Goal: Task Accomplishment & Management: Use online tool/utility

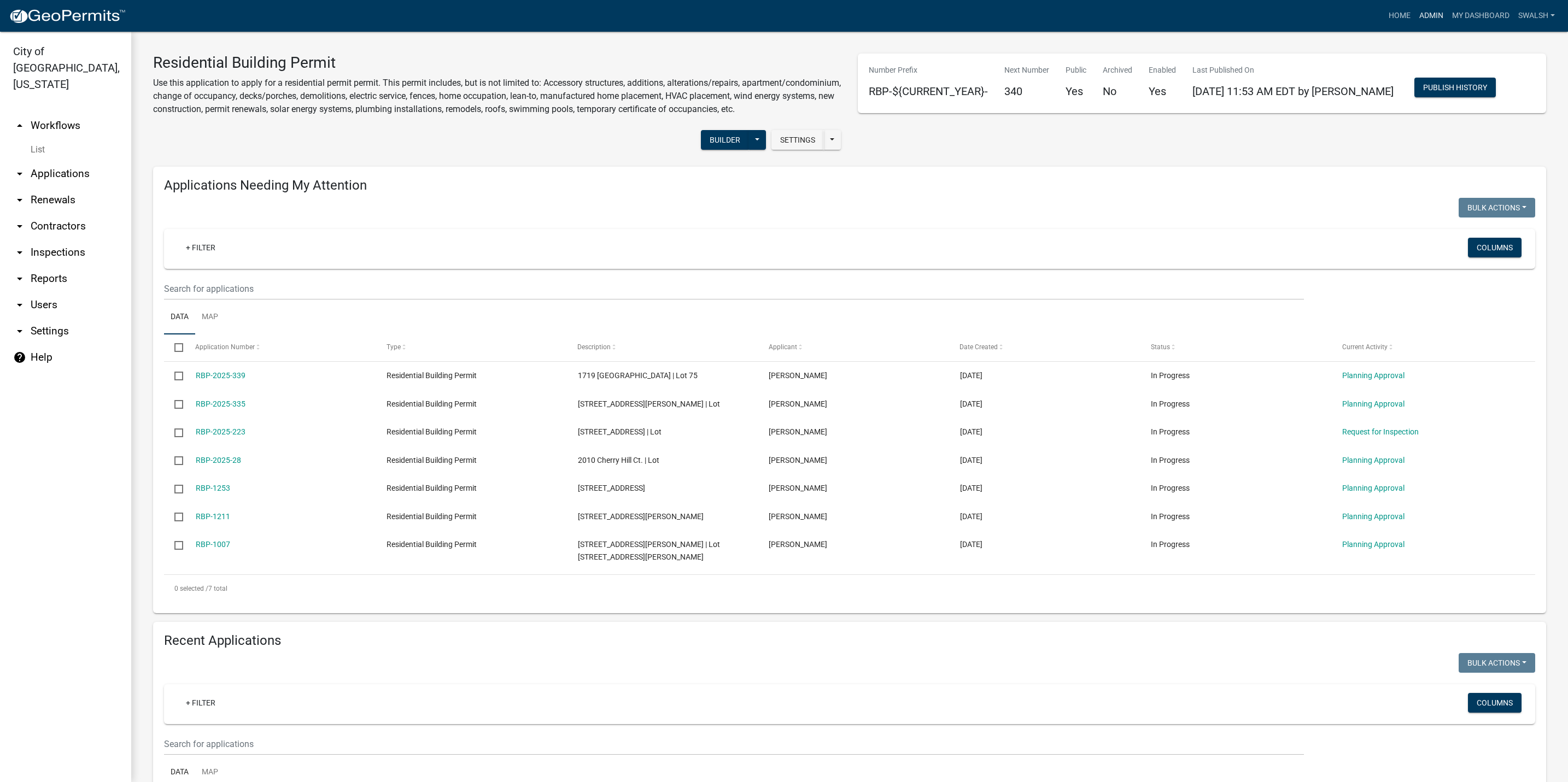
click at [1424, 19] on link "Admin" at bounding box center [1432, 16] width 33 height 21
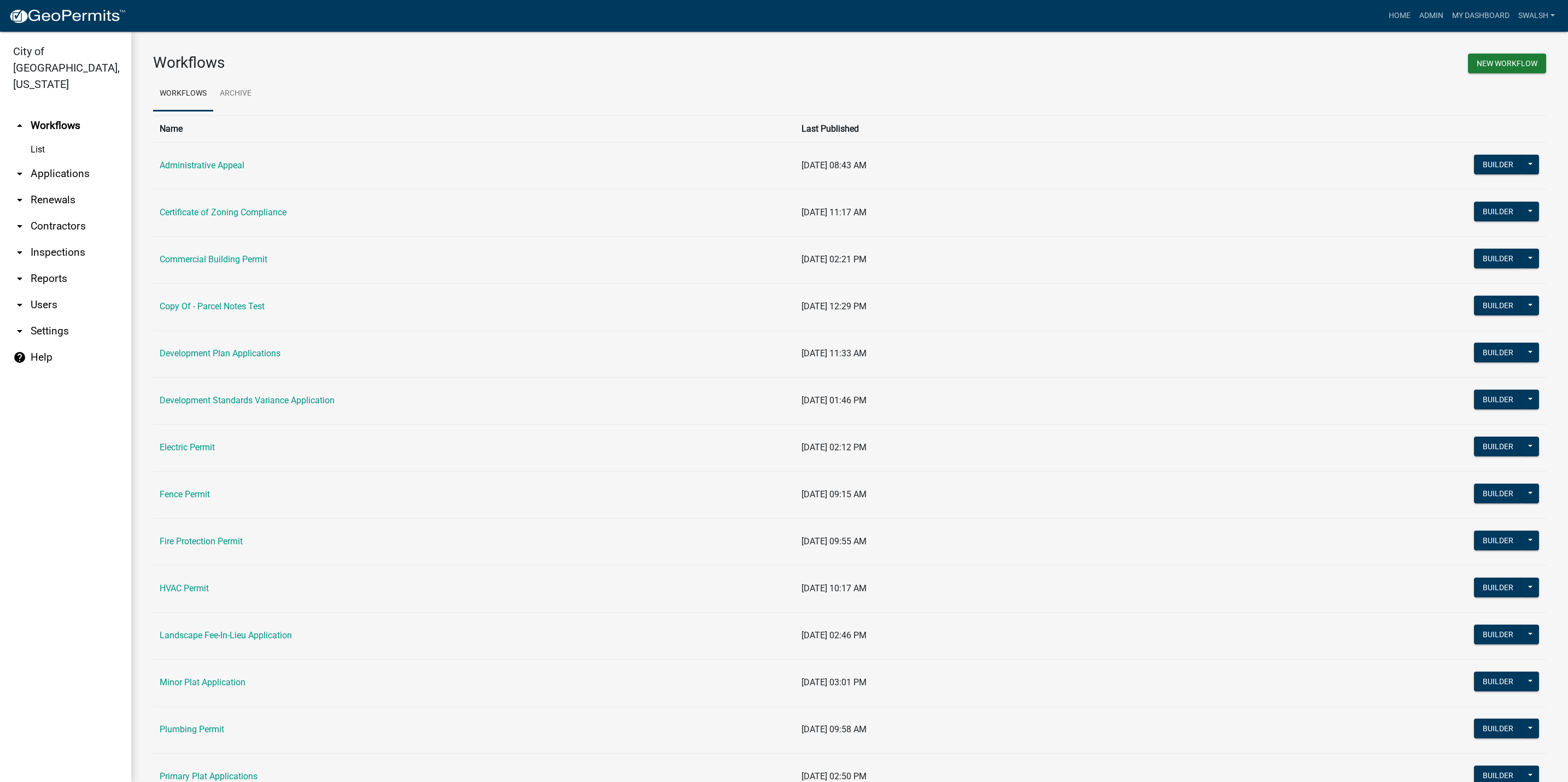
click at [72, 161] on link "arrow_drop_down Applications" at bounding box center [66, 173] width 131 height 26
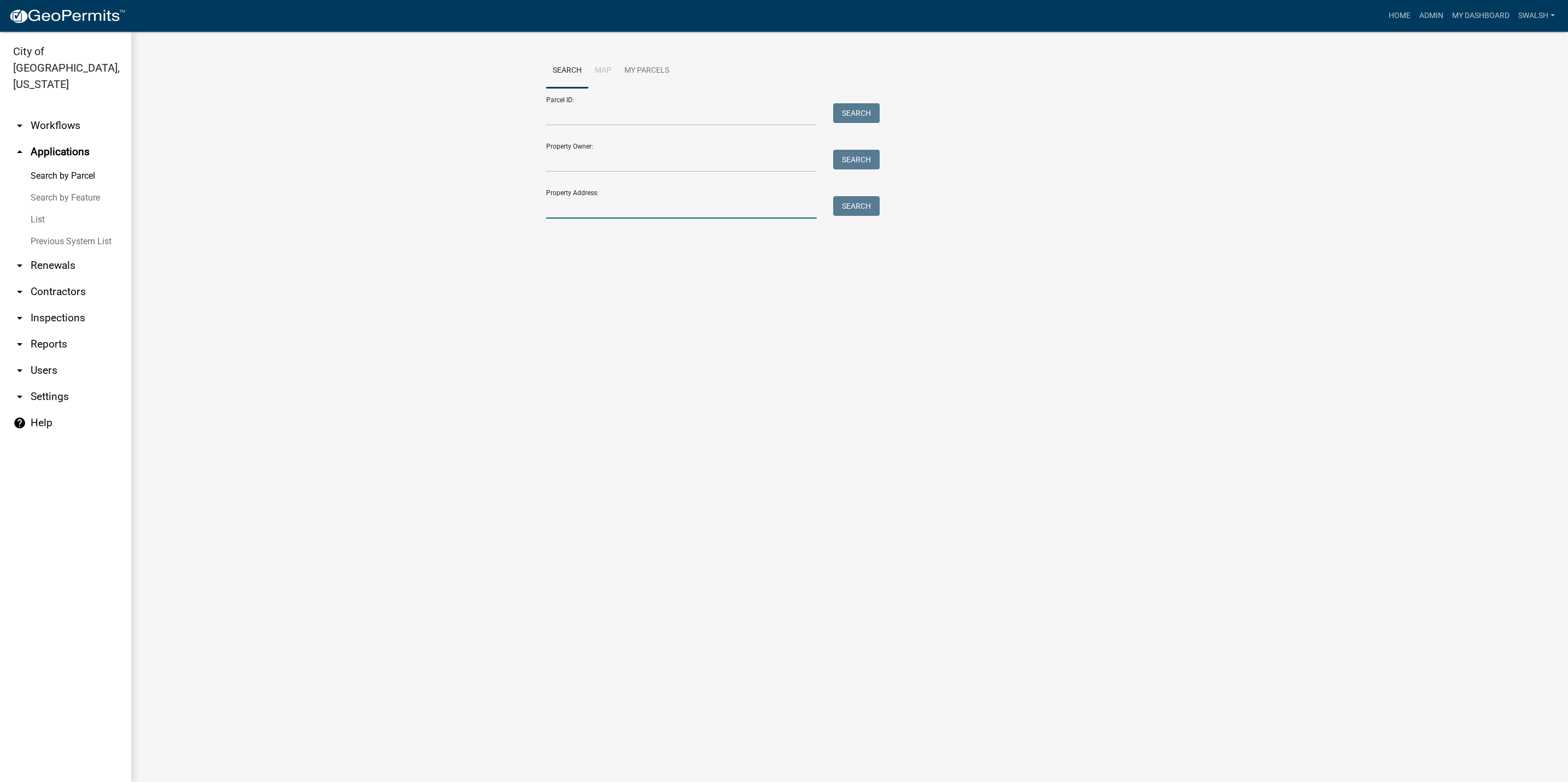
click at [579, 204] on input "Property Address:" at bounding box center [681, 207] width 271 height 23
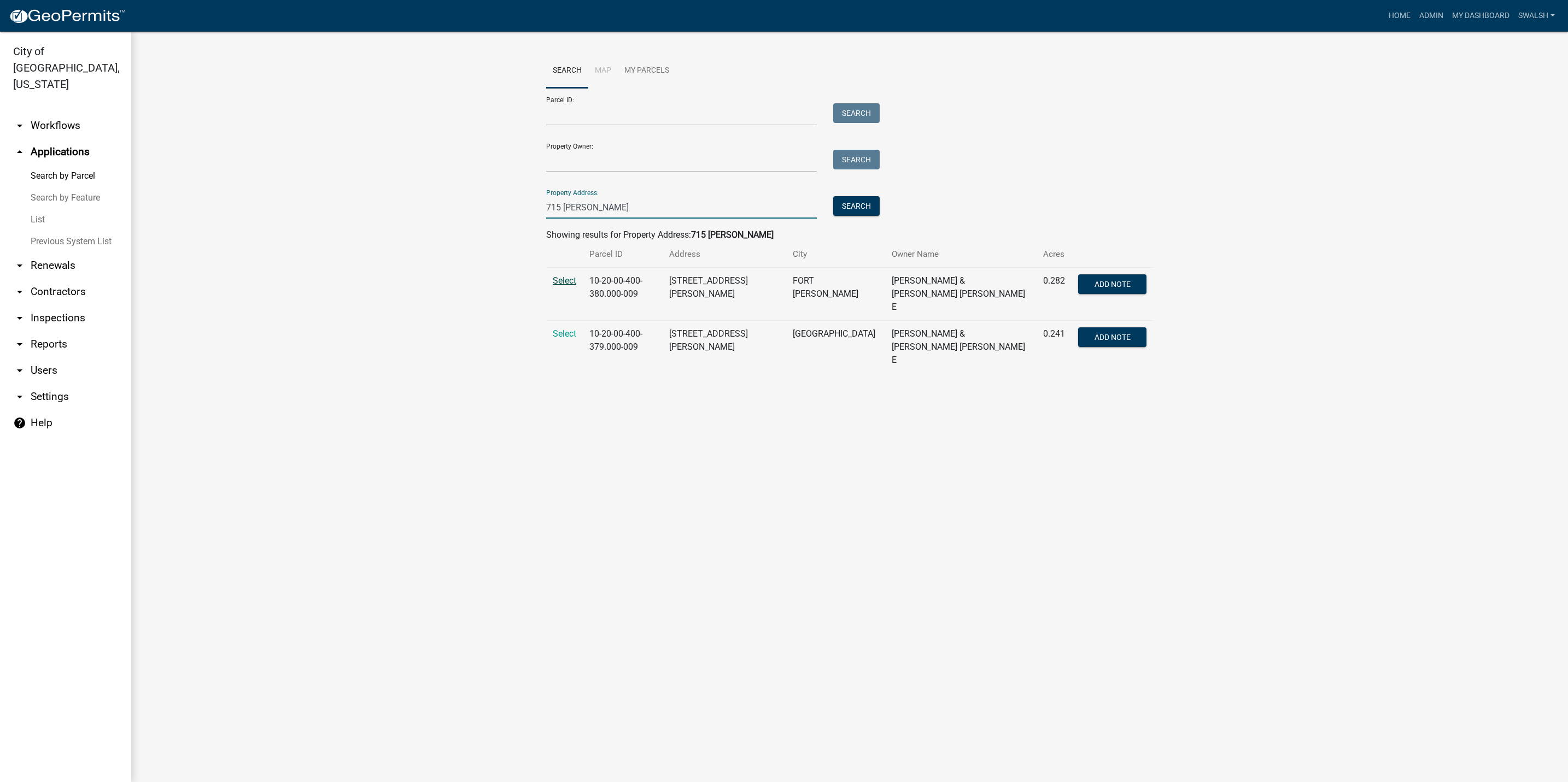
type input "715 [PERSON_NAME]"
click at [558, 281] on span "Select" at bounding box center [564, 281] width 24 height 10
